Goal: Task Accomplishment & Management: Manage account settings

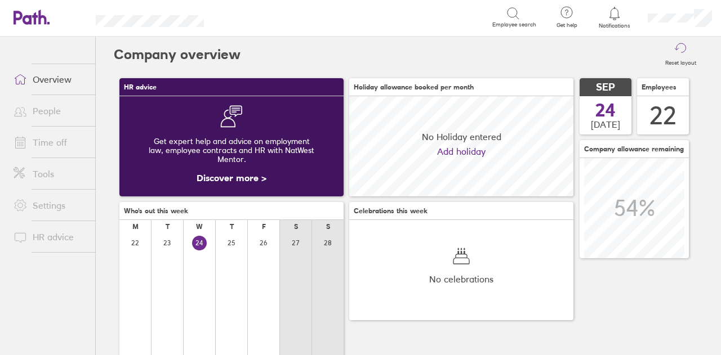
scroll to position [100, 224]
click at [75, 137] on link "Time off" at bounding box center [50, 142] width 91 height 23
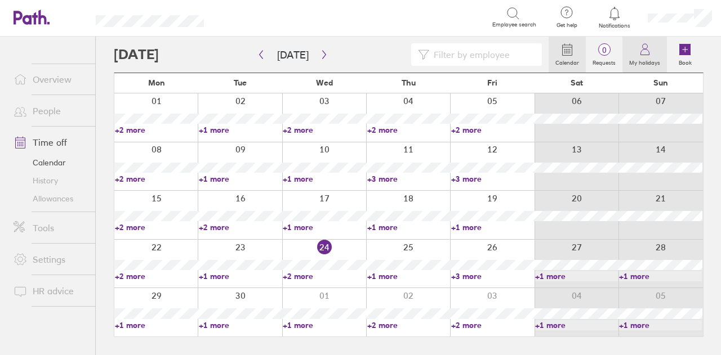
click at [641, 50] on icon at bounding box center [645, 50] width 14 height 14
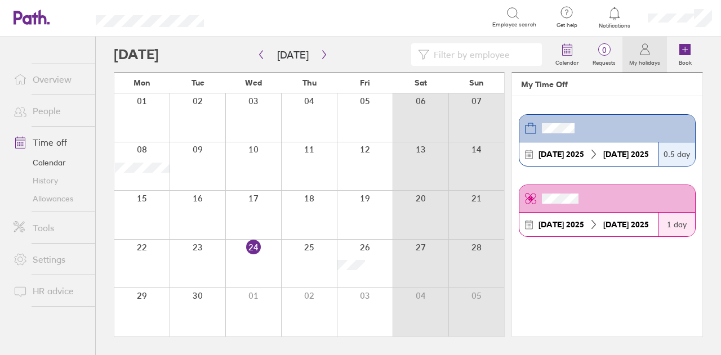
click at [568, 151] on div "[DATE]" at bounding box center [561, 154] width 55 height 9
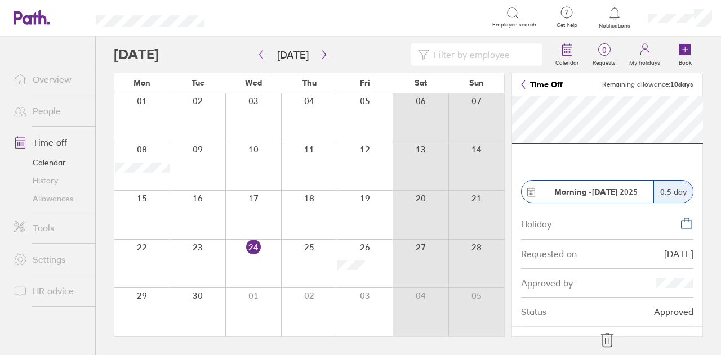
click at [582, 192] on strong "Morning -" at bounding box center [573, 192] width 38 height 10
click at [527, 191] on icon at bounding box center [531, 192] width 10 height 10
click at [608, 338] on icon at bounding box center [607, 341] width 12 height 14
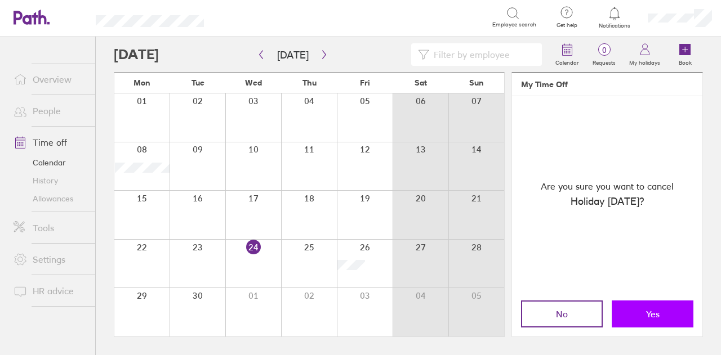
click at [652, 320] on button "Yes" at bounding box center [653, 314] width 82 height 27
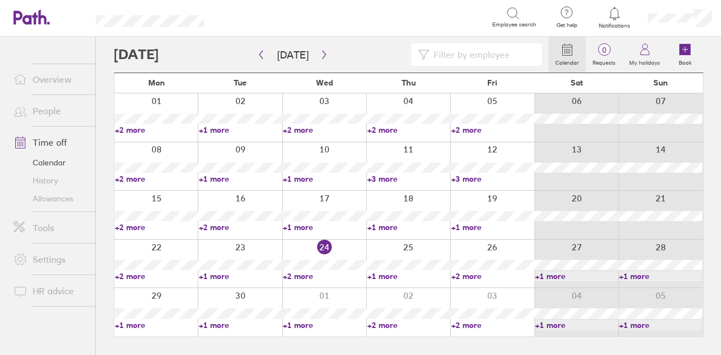
click at [429, 248] on div at bounding box center [408, 264] width 84 height 48
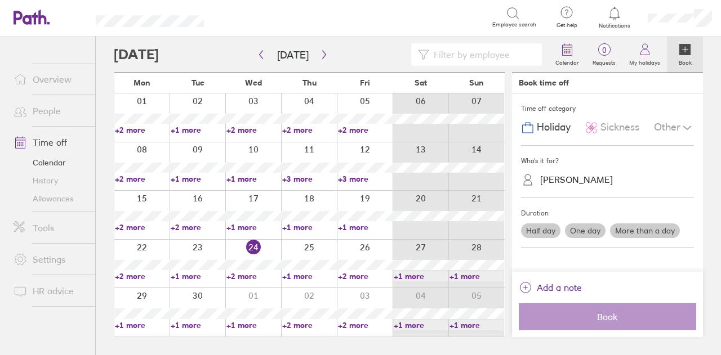
click at [542, 227] on label "Half day" at bounding box center [540, 231] width 39 height 15
click at [0, 0] on input "Half day" at bounding box center [0, 0] width 0 height 0
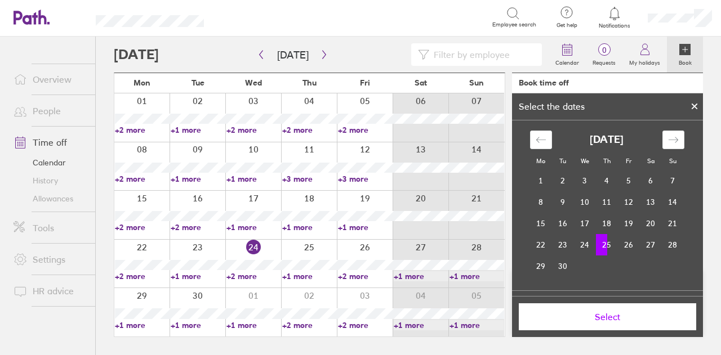
click at [604, 246] on td "25" at bounding box center [607, 244] width 22 height 21
click at [590, 321] on span "Select" at bounding box center [608, 317] width 162 height 10
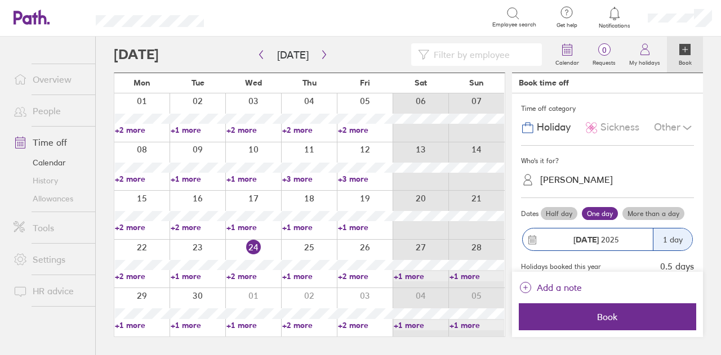
click at [673, 234] on div "1 day" at bounding box center [672, 240] width 39 height 22
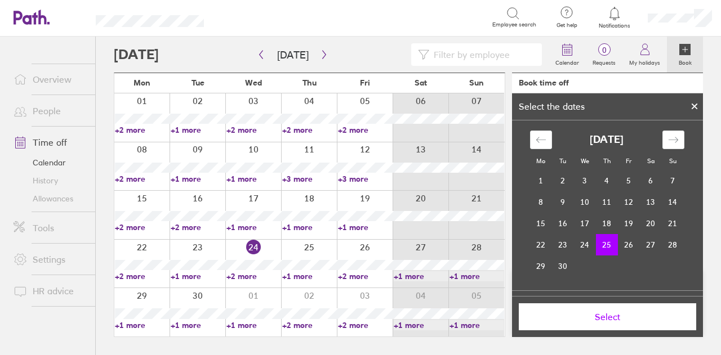
click at [694, 110] on div at bounding box center [694, 106] width 17 height 19
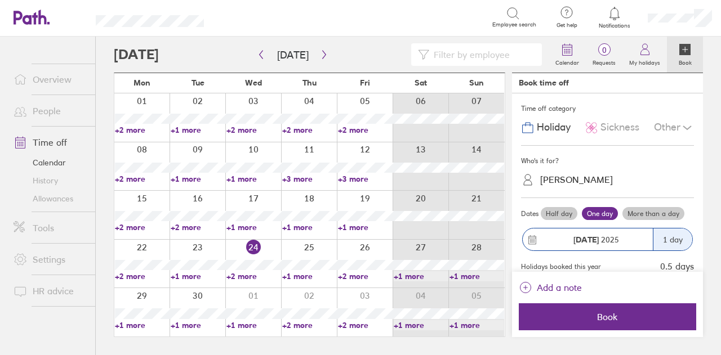
click at [564, 211] on label "Half day" at bounding box center [559, 214] width 37 height 14
click at [0, 0] on input "Half day" at bounding box center [0, 0] width 0 height 0
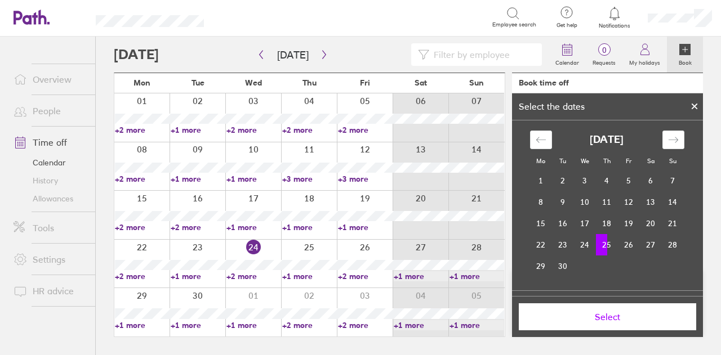
click at [696, 108] on icon at bounding box center [694, 106] width 5 height 5
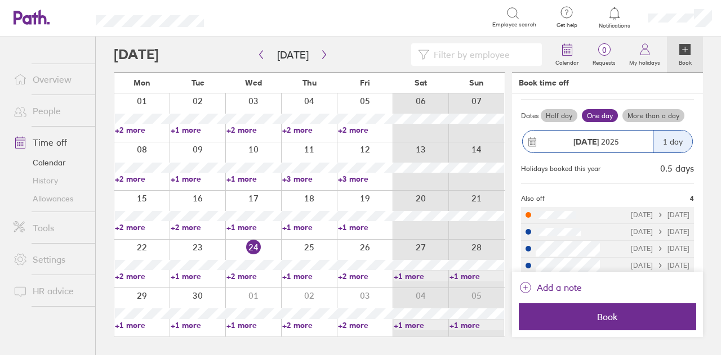
scroll to position [106, 0]
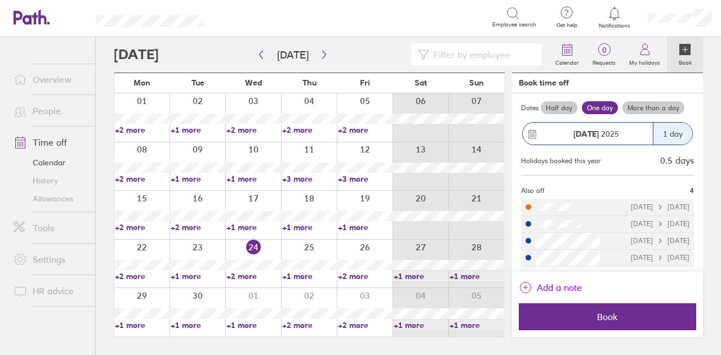
click at [549, 283] on span "Add a note" at bounding box center [559, 288] width 45 height 18
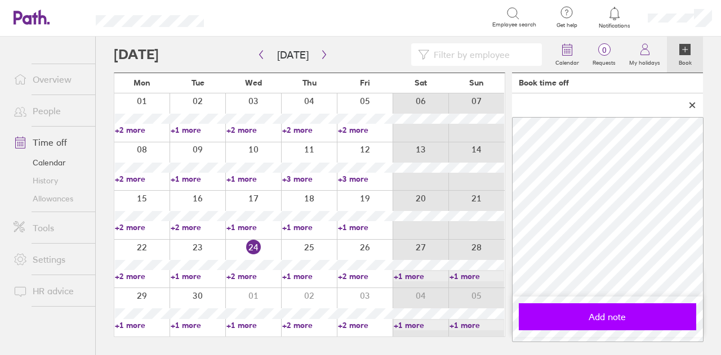
click at [579, 315] on span "Add note" at bounding box center [608, 317] width 162 height 10
